Goal: Task Accomplishment & Management: Use online tool/utility

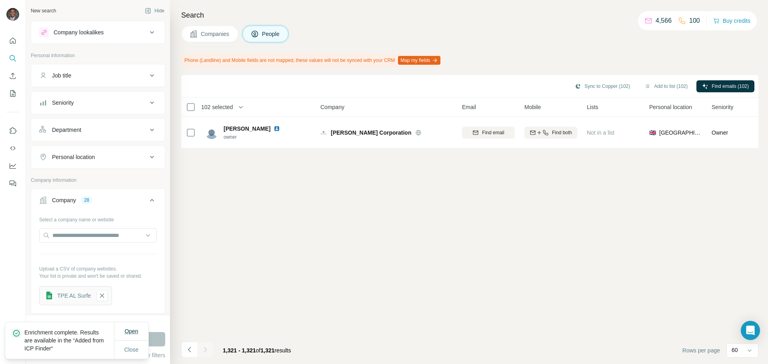
click at [130, 335] on span "Open" at bounding box center [131, 332] width 14 height 8
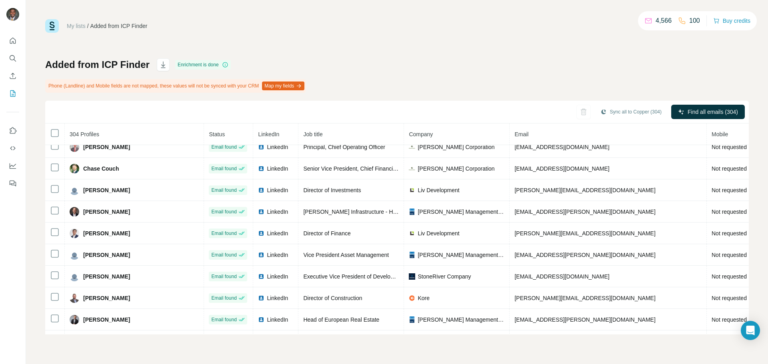
scroll to position [342, 0]
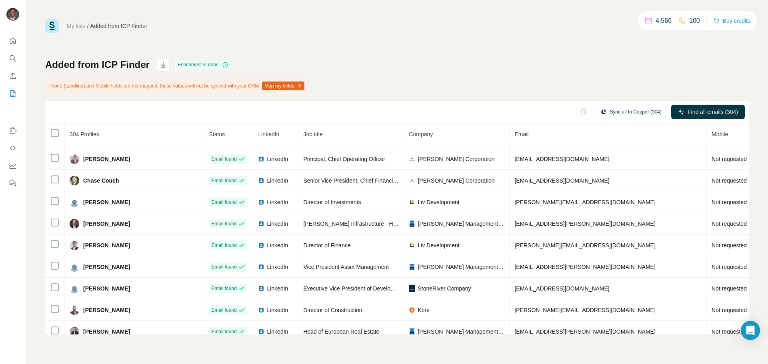
click at [621, 114] on button "Sync all to Copper (304)" at bounding box center [631, 112] width 72 height 12
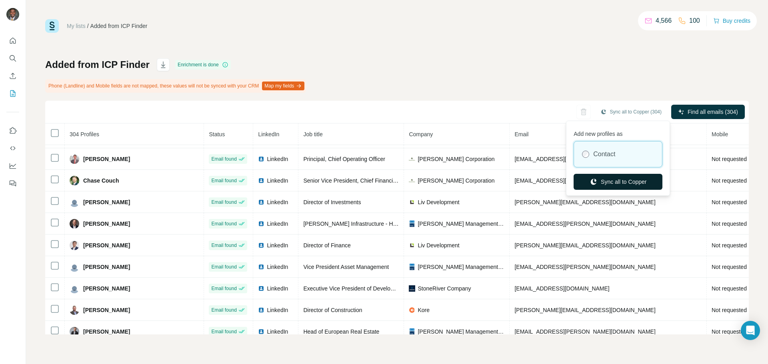
click at [602, 181] on button "Sync all to Copper" at bounding box center [618, 182] width 89 height 16
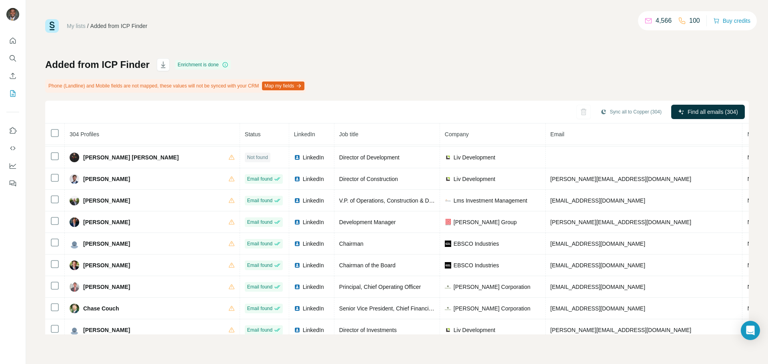
scroll to position [0, 0]
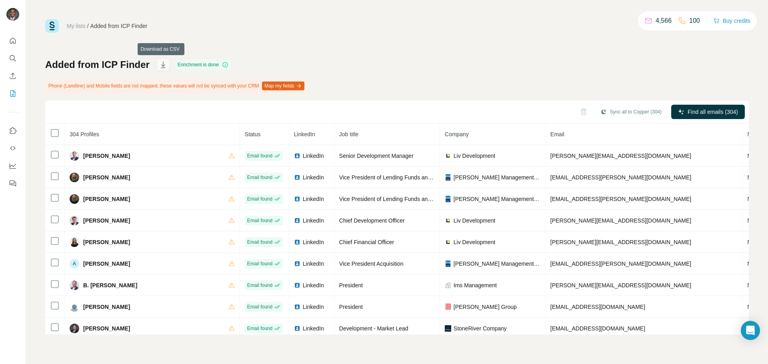
click at [162, 65] on icon "button" at bounding box center [163, 65] width 8 height 8
click at [14, 58] on icon "Search" at bounding box center [13, 58] width 8 height 8
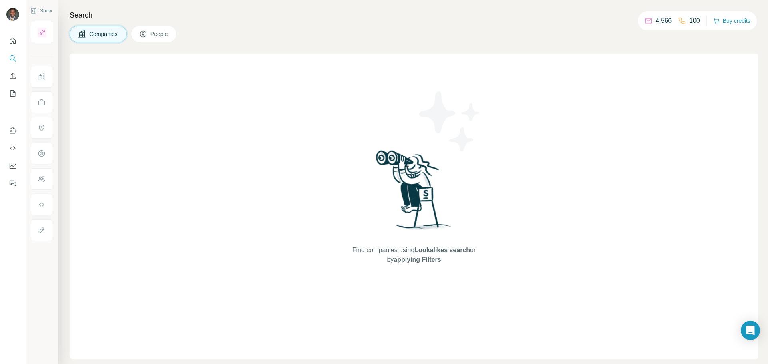
click at [163, 39] on button "People" at bounding box center [154, 34] width 46 height 17
